Goal: Register for event/course

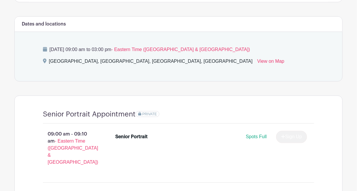
scroll to position [382, 0]
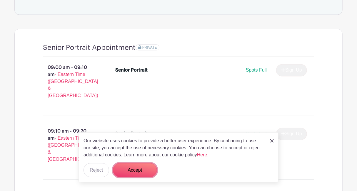
click at [137, 167] on button "Accept" at bounding box center [135, 170] width 44 height 14
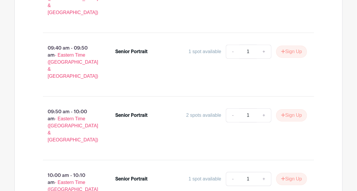
scroll to position [646, 0]
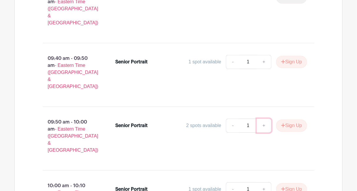
click at [263, 119] on link "+" at bounding box center [263, 126] width 15 height 14
click at [231, 119] on link "-" at bounding box center [233, 126] width 14 height 14
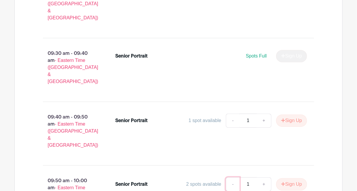
scroll to position [558, 0]
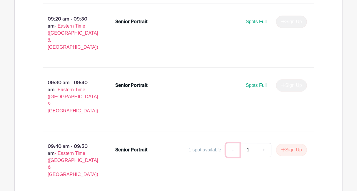
click at [231, 143] on link "-" at bounding box center [233, 150] width 14 height 14
click at [261, 143] on link "+" at bounding box center [263, 150] width 15 height 14
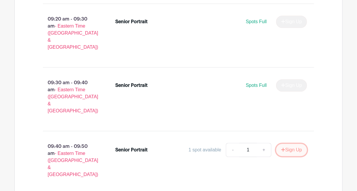
click at [292, 144] on button "Sign Up" at bounding box center [291, 150] width 31 height 12
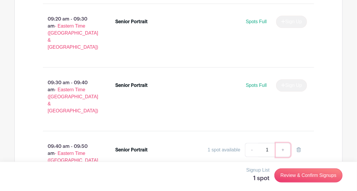
click at [281, 143] on link "+" at bounding box center [283, 150] width 15 height 14
click at [282, 143] on link "+" at bounding box center [283, 150] width 15 height 14
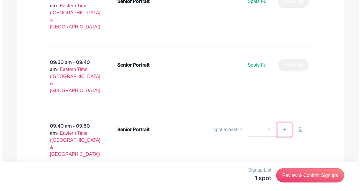
scroll to position [587, 0]
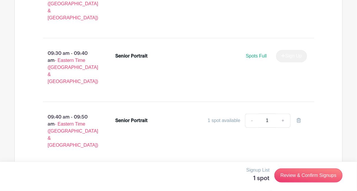
click at [262, 177] on link "+" at bounding box center [263, 184] width 15 height 14
type input "2"
click at [262, 177] on link "+" at bounding box center [263, 184] width 15 height 14
click at [283, 178] on button "Sign Up" at bounding box center [291, 184] width 31 height 12
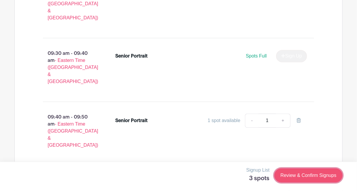
click at [316, 176] on link "Review & Confirm Signups" at bounding box center [308, 176] width 68 height 14
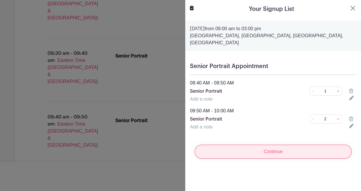
click at [261, 149] on input "Continue" at bounding box center [273, 152] width 157 height 14
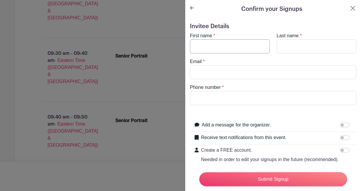
click at [215, 44] on input "First name" at bounding box center [230, 46] width 80 height 14
type input "[PERSON_NAME]"
click at [290, 53] on input "Last name" at bounding box center [317, 46] width 80 height 14
type input "[PERSON_NAME]"
click at [249, 71] on input "Email" at bounding box center [273, 72] width 167 height 14
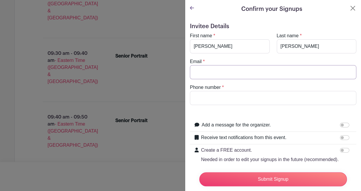
paste input "[DOMAIN_NAME][EMAIL_ADDRESS][DOMAIN_NAME]"
type input "[DOMAIN_NAME][EMAIL_ADDRESS][DOMAIN_NAME]"
click at [239, 100] on input "Phone number" at bounding box center [273, 98] width 167 height 14
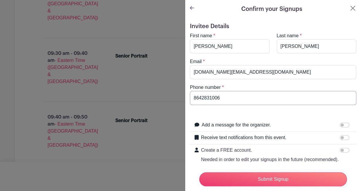
type input "8642831006"
click at [340, 123] on input "Add a message for the organizer." at bounding box center [344, 125] width 9 height 5
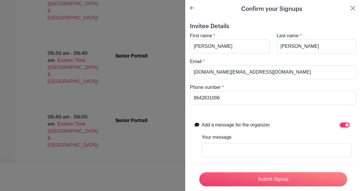
click at [344, 125] on input "Add a message for the organizer." at bounding box center [344, 125] width 9 height 5
checkbox input "false"
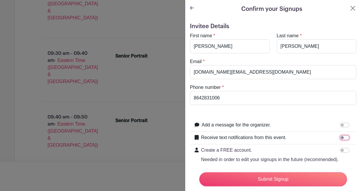
click at [340, 136] on input "Receive text notifications from this event." at bounding box center [344, 137] width 9 height 5
checkbox input "true"
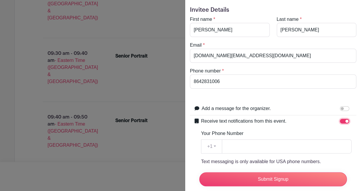
scroll to position [29, 0]
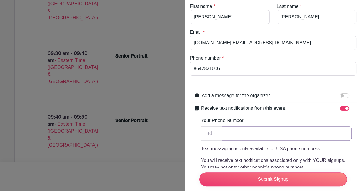
click at [290, 131] on input "Your Phone Number" at bounding box center [287, 134] width 130 height 14
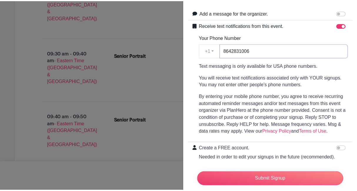
scroll to position [142, 0]
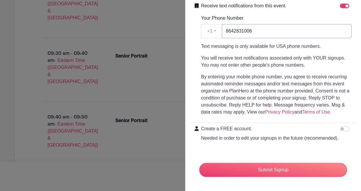
type input "8642831006"
click at [303, 165] on input "Submit Signup" at bounding box center [273, 170] width 148 height 14
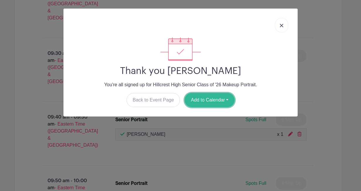
click at [201, 103] on button "Add to Calendar" at bounding box center [210, 100] width 50 height 14
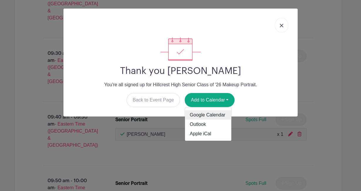
click at [208, 115] on link "Google Calendar" at bounding box center [208, 114] width 46 height 9
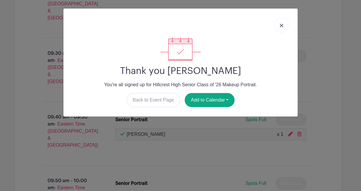
click at [284, 19] on link at bounding box center [282, 25] width 14 height 15
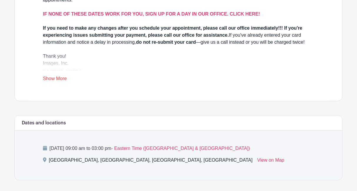
scroll to position [206, 0]
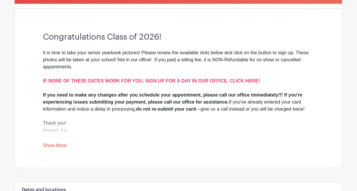
scroll to position [264, 0]
